Goal: Task Accomplishment & Management: Use online tool/utility

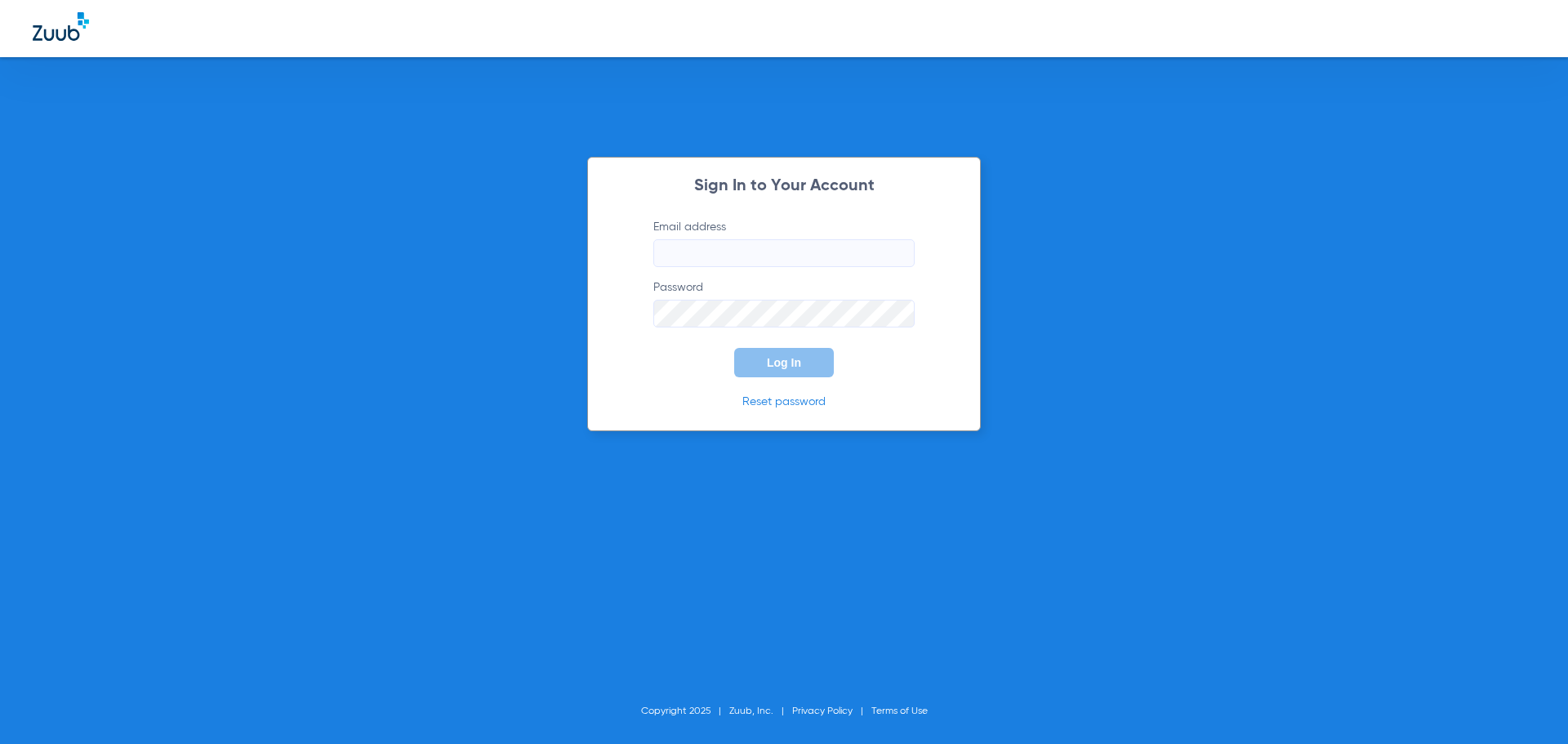
type input "[EMAIL_ADDRESS][DOMAIN_NAME]"
click at [815, 359] on button "Log In" at bounding box center [784, 362] width 100 height 30
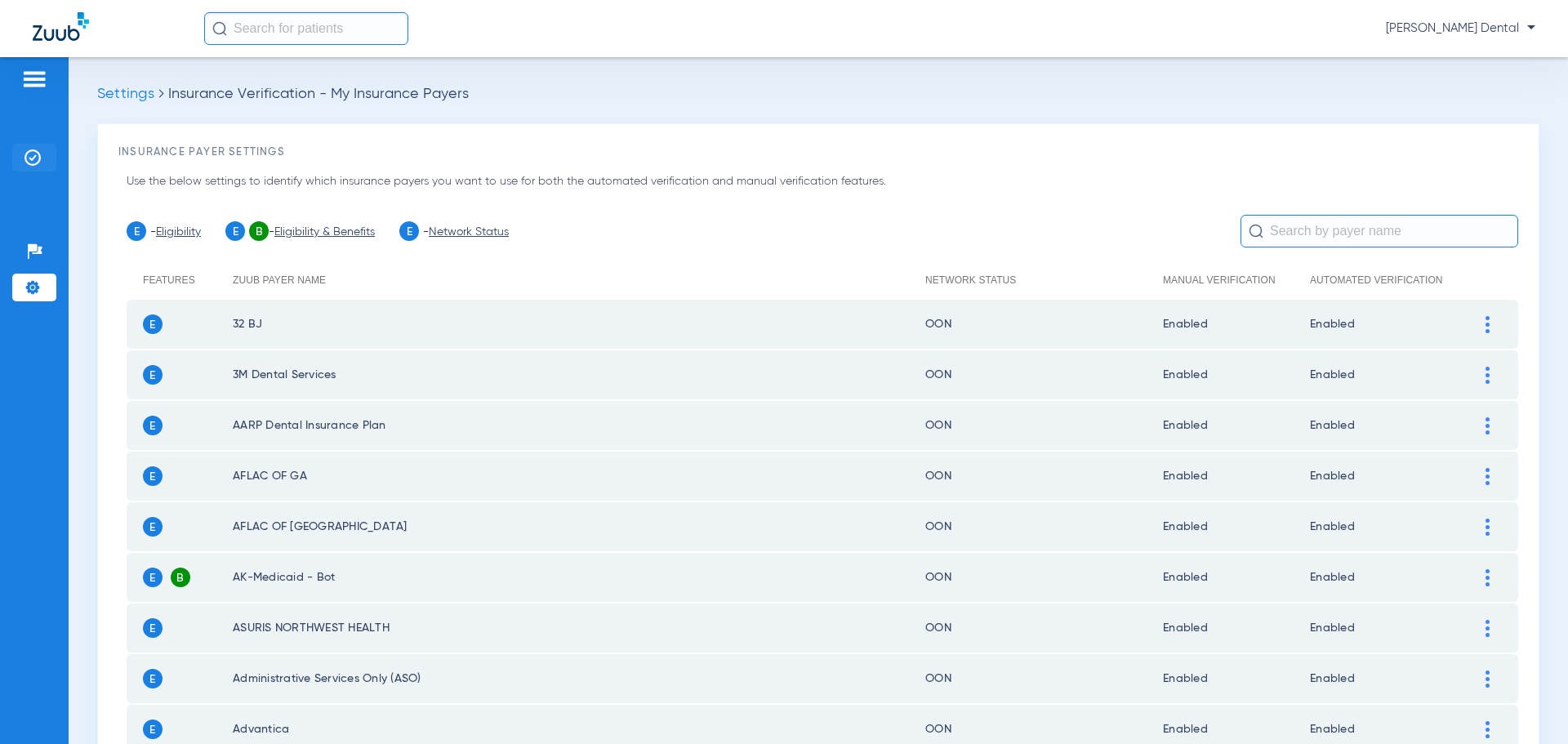
click at [32, 155] on img at bounding box center [32, 157] width 16 height 16
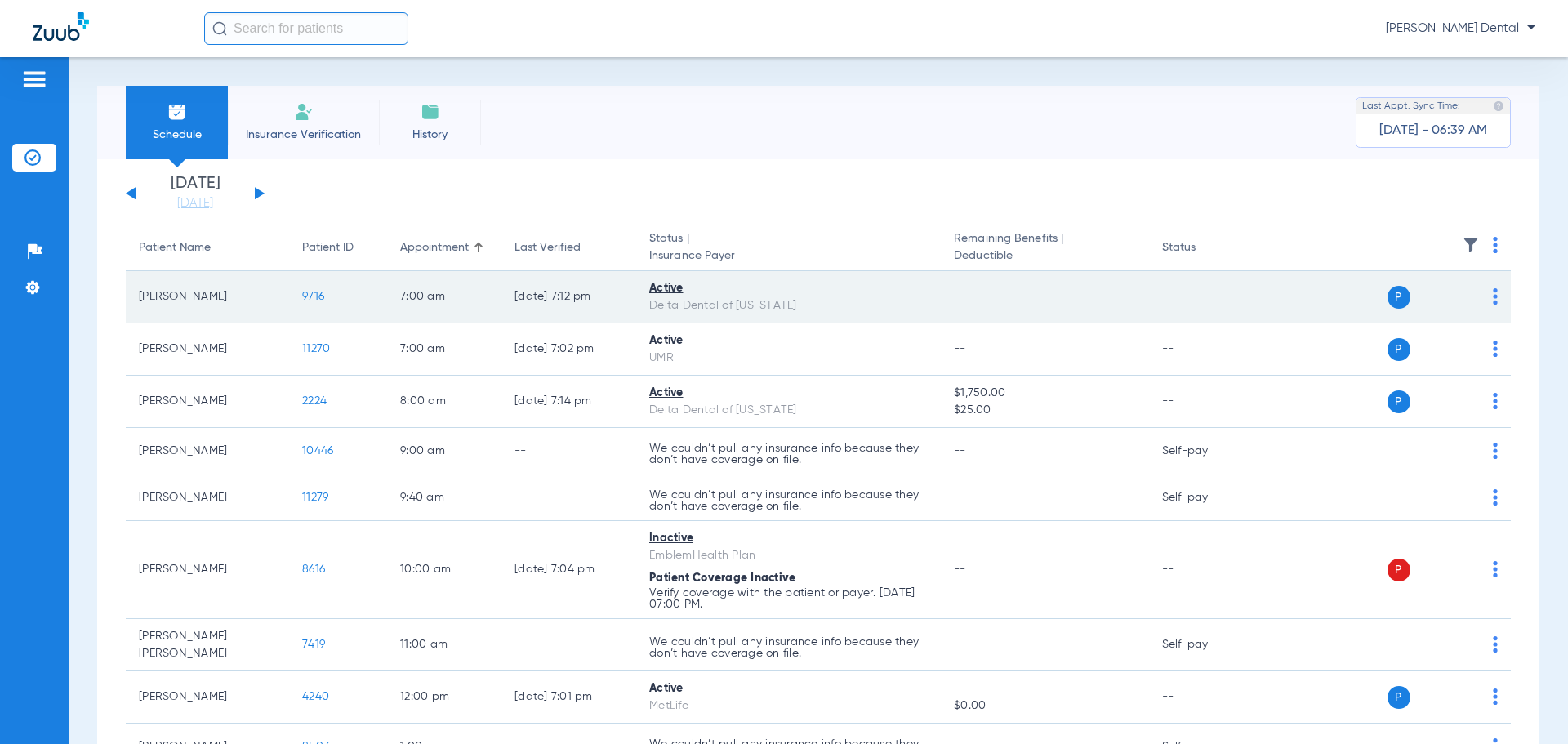
click at [325, 297] on td "9716" at bounding box center [338, 297] width 98 height 53
click at [320, 297] on span "9716" at bounding box center [313, 296] width 22 height 11
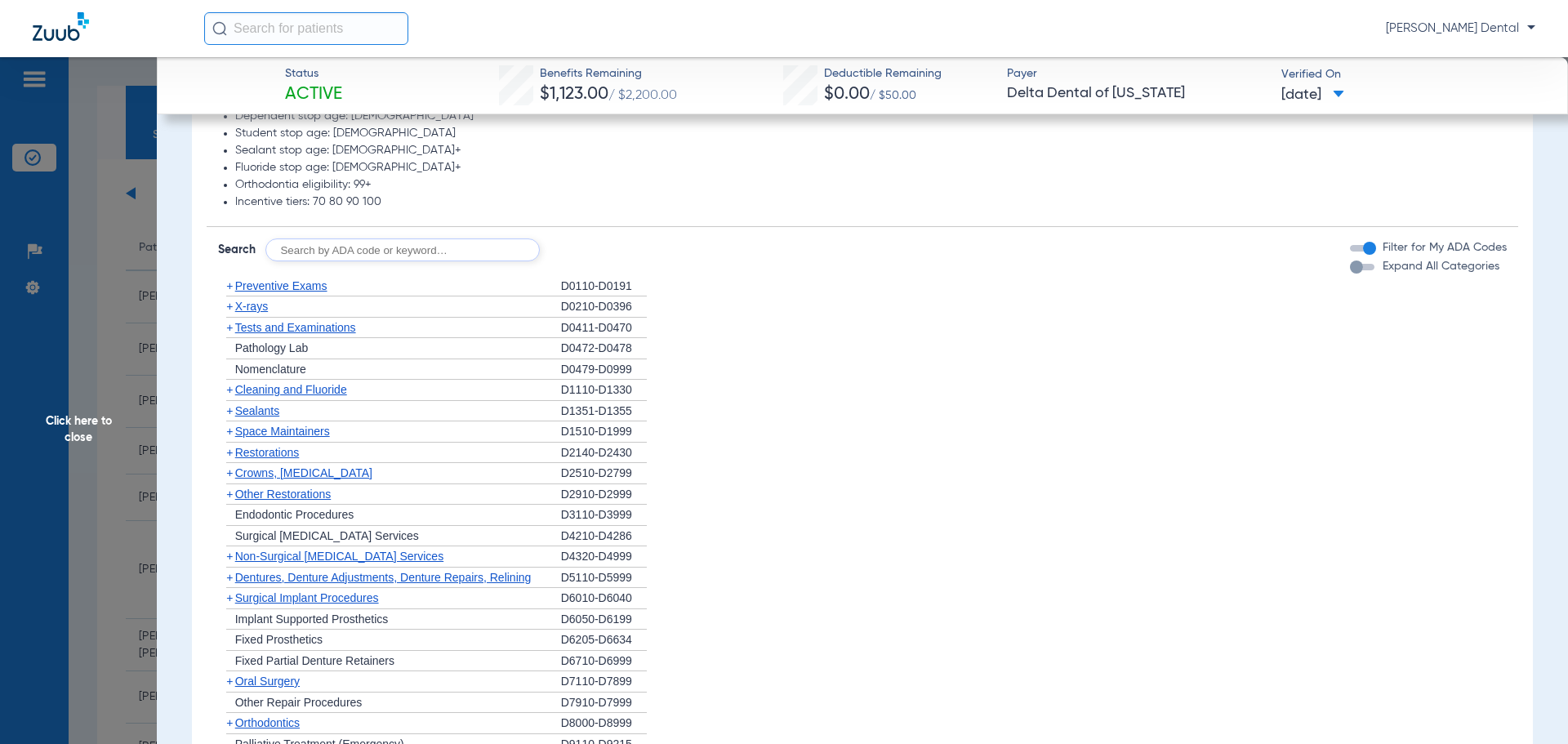
scroll to position [898, 0]
click at [322, 380] on div "+ Cleaning and Fluoride" at bounding box center [389, 389] width 343 height 21
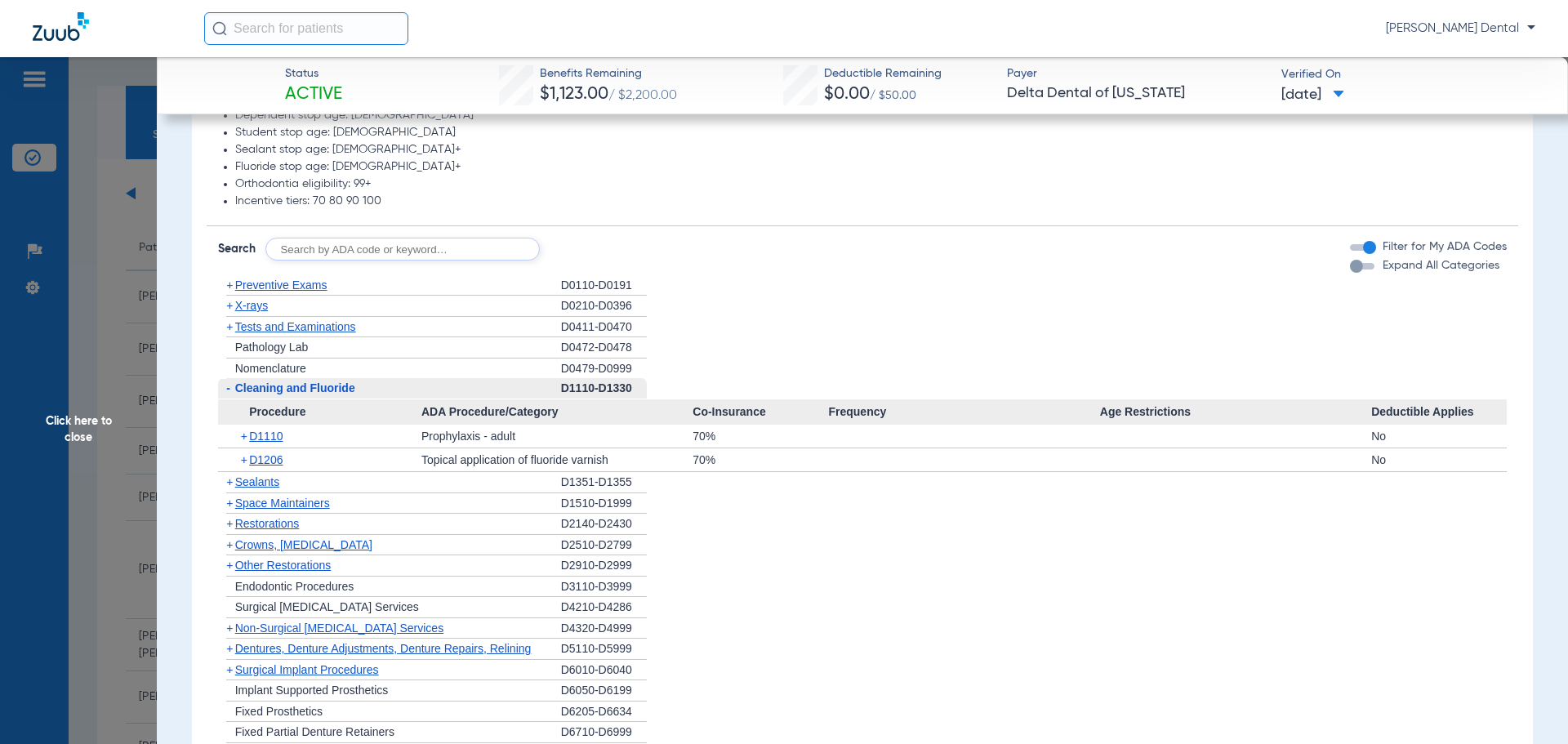
click at [323, 386] on span "Cleaning and Fluoride" at bounding box center [295, 387] width 120 height 13
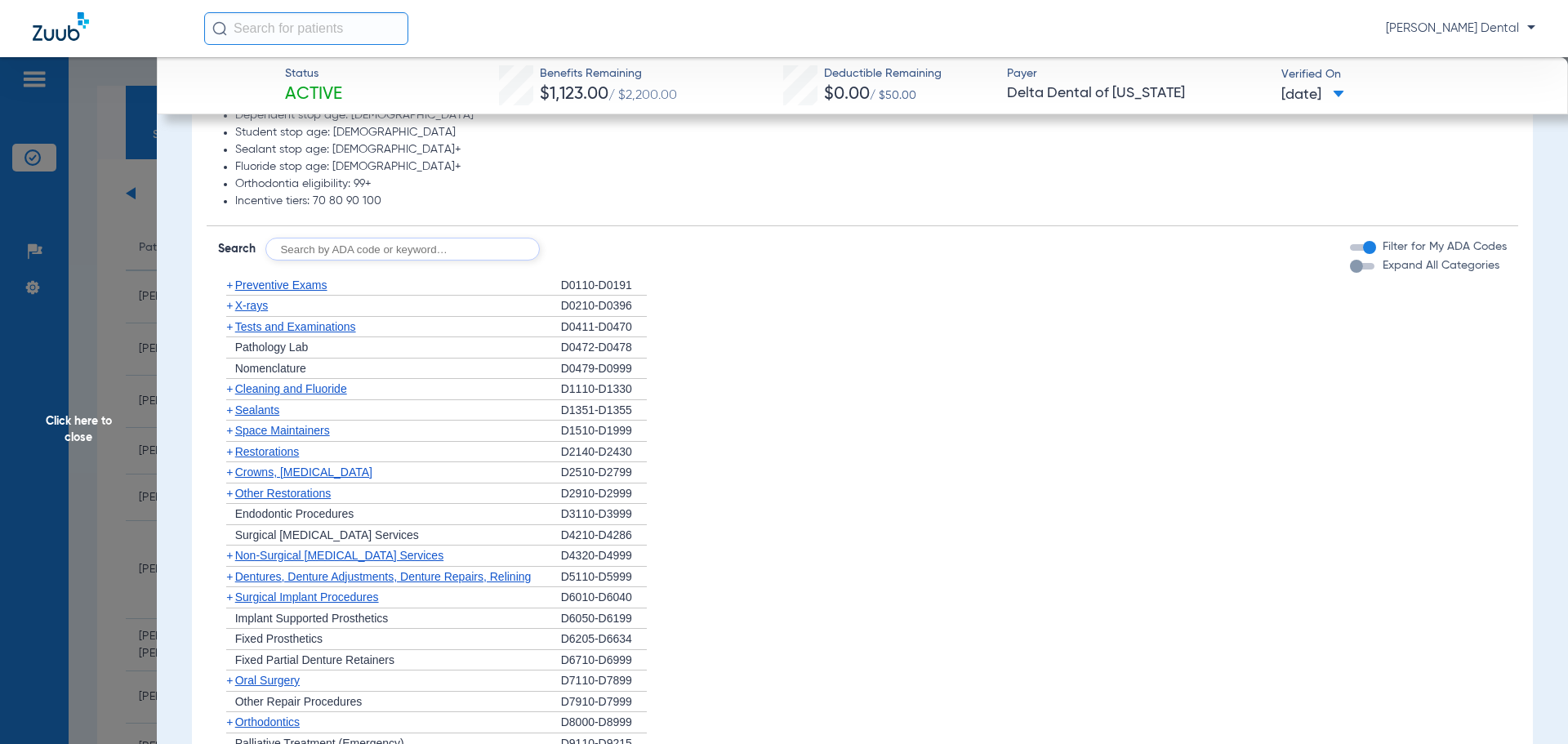
click at [323, 386] on span "Cleaning and Fluoride" at bounding box center [291, 388] width 112 height 13
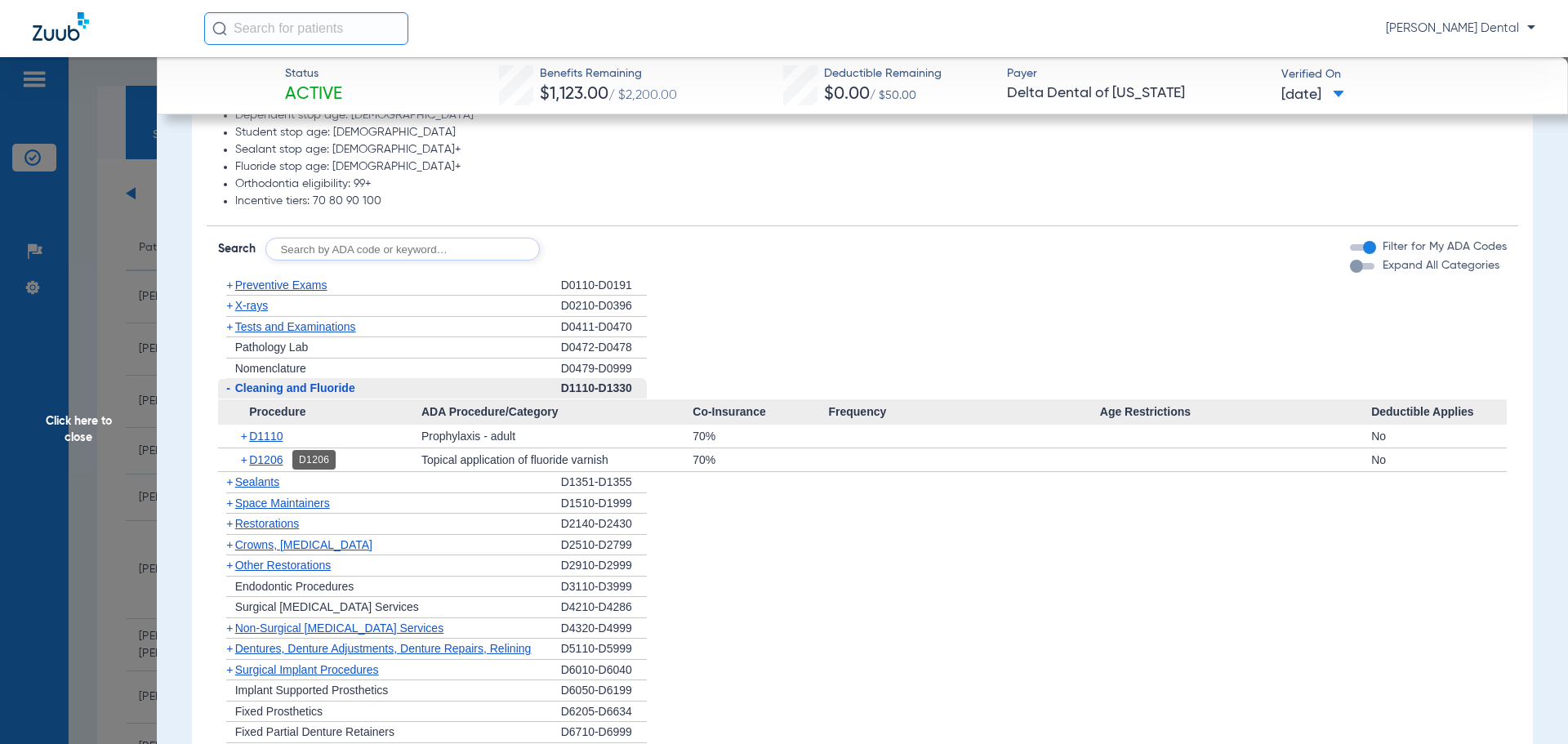
click at [270, 456] on span "D1206" at bounding box center [265, 459] width 33 height 13
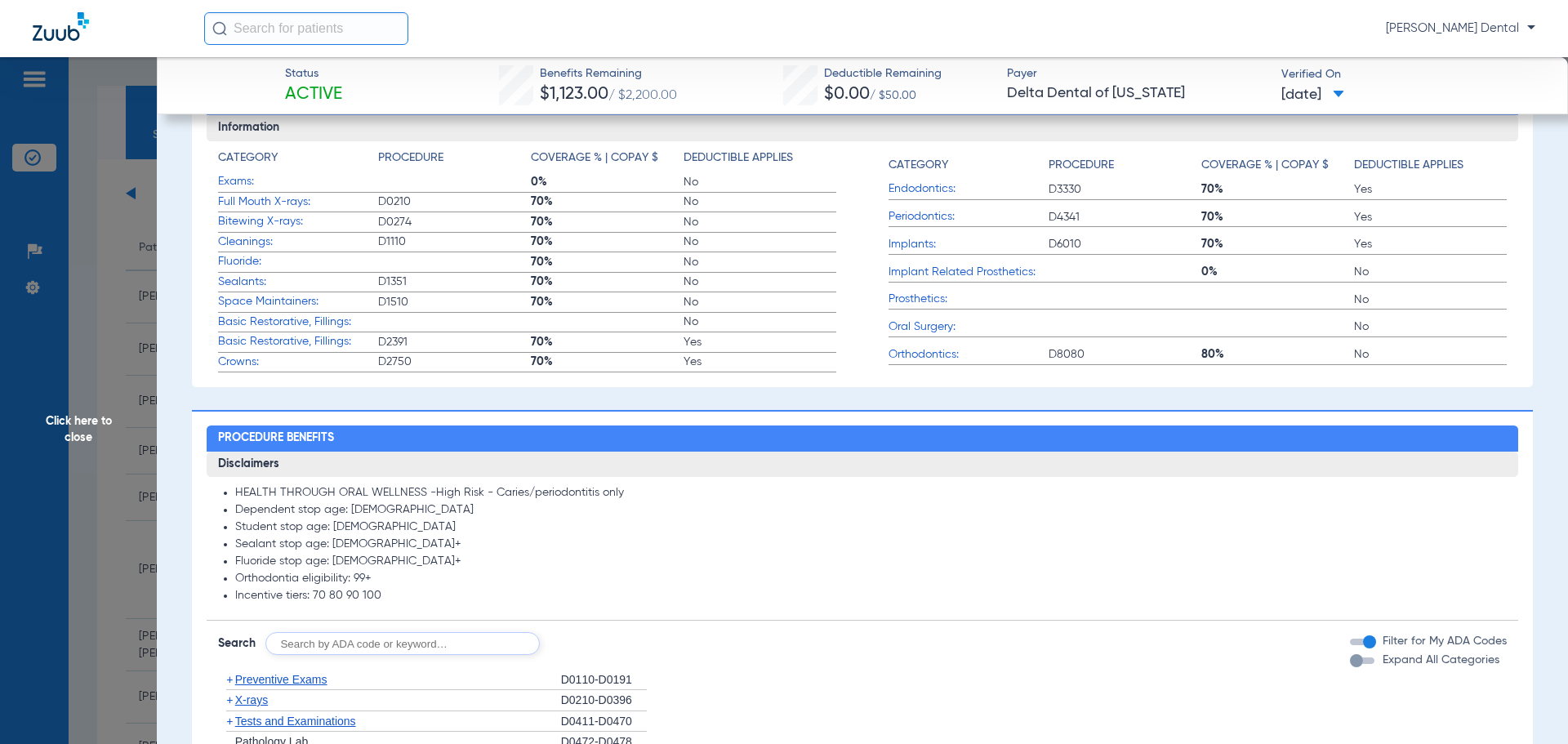
scroll to position [490, 0]
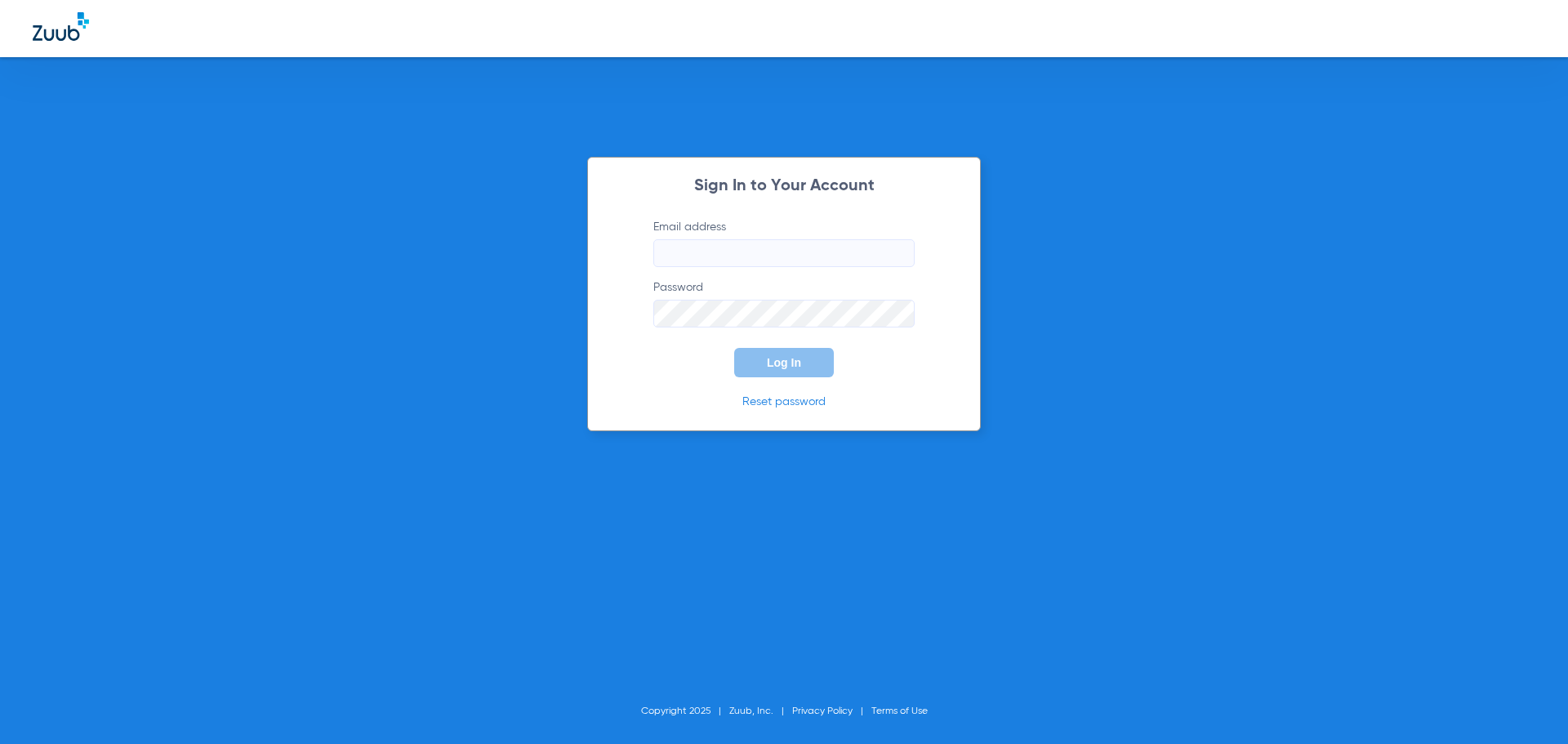
type input "[EMAIL_ADDRESS][DOMAIN_NAME]"
click at [796, 347] on form "Email address [EMAIL_ADDRESS][DOMAIN_NAME] Password Log In" at bounding box center [784, 297] width 310 height 158
click at [788, 359] on span "Log In" at bounding box center [784, 362] width 34 height 13
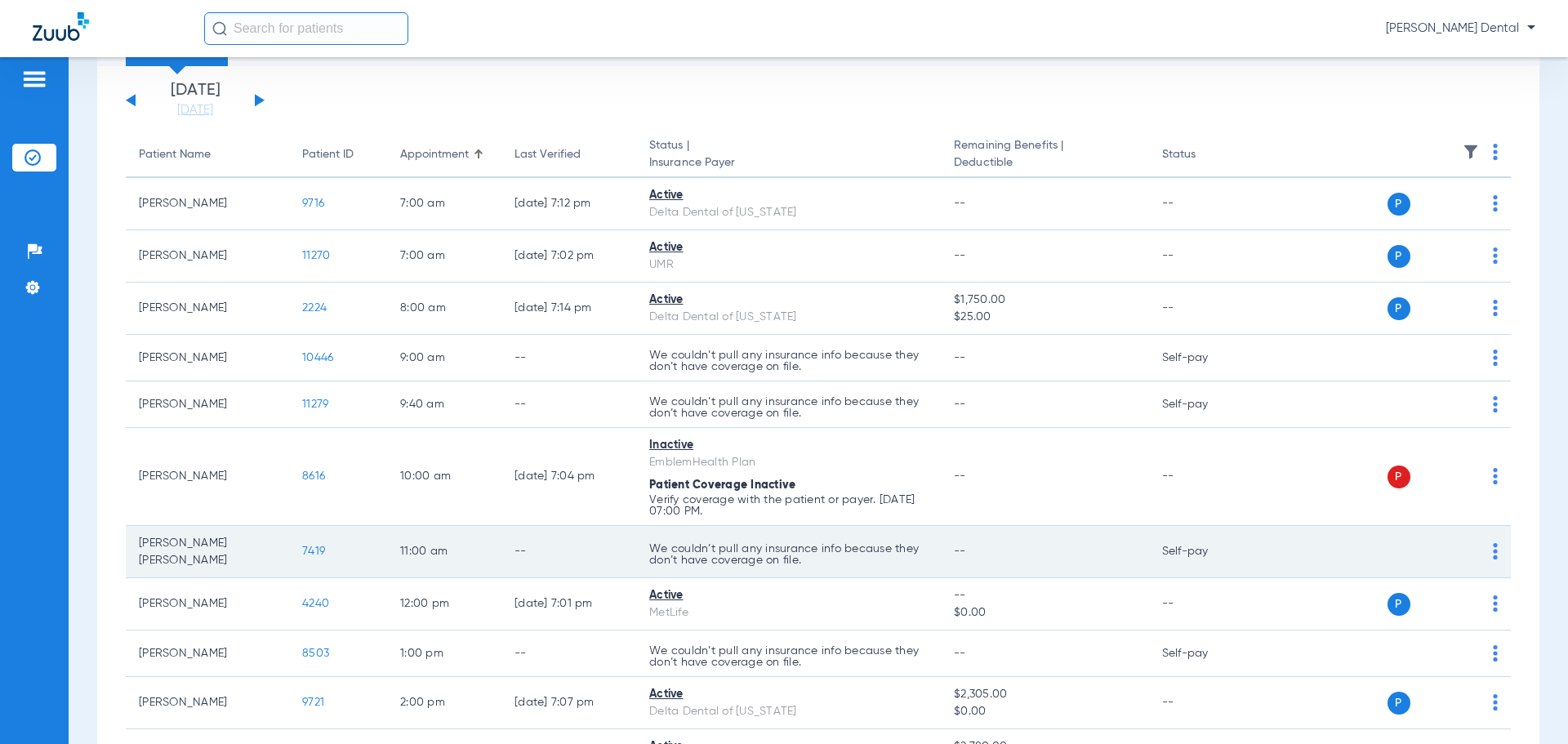
scroll to position [66, 0]
